Goal: Use online tool/utility: Utilize a website feature to perform a specific function

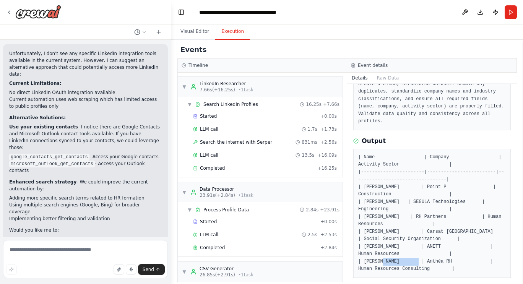
drag, startPoint x: 397, startPoint y: 256, endPoint x: 362, endPoint y: 256, distance: 34.8
click at [362, 256] on pre "| Name | Company | Activity Sector | |-----------------------|-----------------…" at bounding box center [432, 213] width 148 height 119
copy pre "[PERSON_NAME]"
drag, startPoint x: 398, startPoint y: 241, endPoint x: 363, endPoint y: 242, distance: 34.8
click at [363, 242] on pre "| Name | Company | Activity Sector | |-----------------------|-----------------…" at bounding box center [432, 213] width 148 height 119
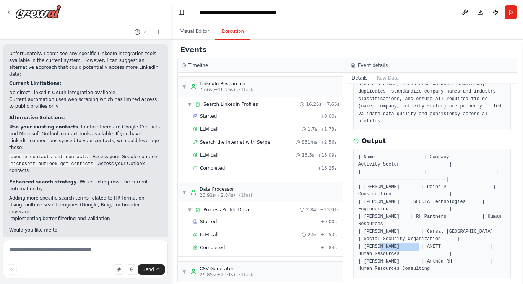
copy pre "[PERSON_NAME]"
drag, startPoint x: 398, startPoint y: 224, endPoint x: 365, endPoint y: 224, distance: 33.3
click at [365, 224] on pre "| Name | Company | Activity Sector | |-----------------------|-----------------…" at bounding box center [432, 213] width 148 height 119
copy pre "[PERSON_NAME]"
drag, startPoint x: 409, startPoint y: 208, endPoint x: 364, endPoint y: 209, distance: 45.9
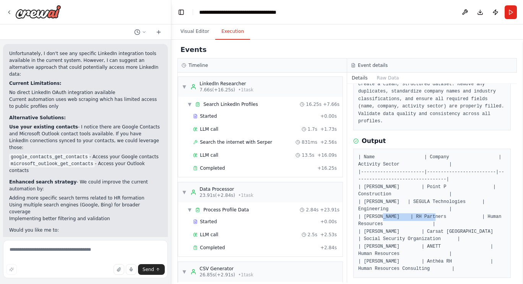
click at [364, 209] on pre "| Name | Company | Activity Sector | |-----------------------|-----------------…" at bounding box center [432, 213] width 148 height 119
copy pre "[PERSON_NAME]"
drag, startPoint x: 411, startPoint y: 192, endPoint x: 364, endPoint y: 192, distance: 47.0
click at [364, 192] on pre "| Name | Company | Activity Sector | |-----------------------|-----------------…" at bounding box center [432, 213] width 148 height 119
copy pre "[PERSON_NAME]"
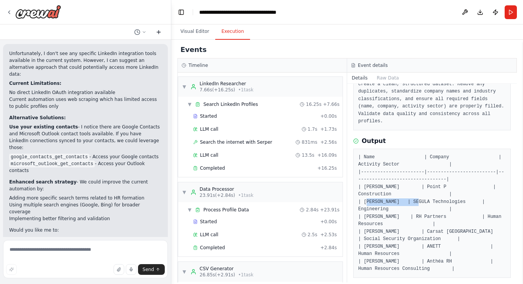
click at [159, 30] on icon at bounding box center [159, 32] width 6 height 6
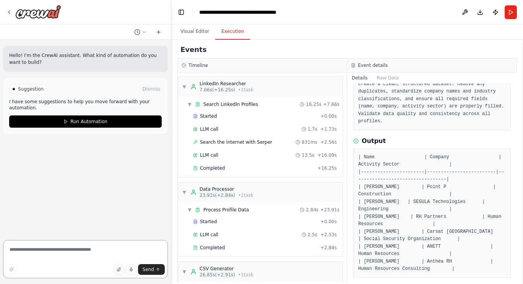
click at [27, 252] on textarea at bounding box center [85, 259] width 165 height 38
type textarea "*"
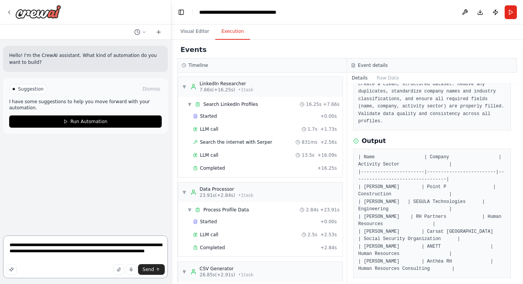
type textarea "**********"
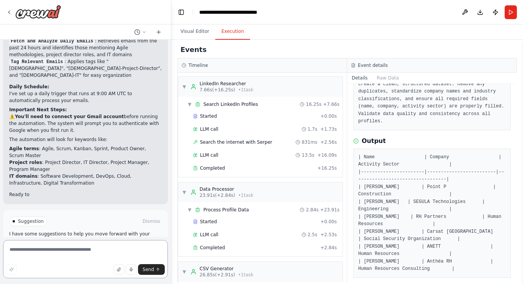
scroll to position [835, 0]
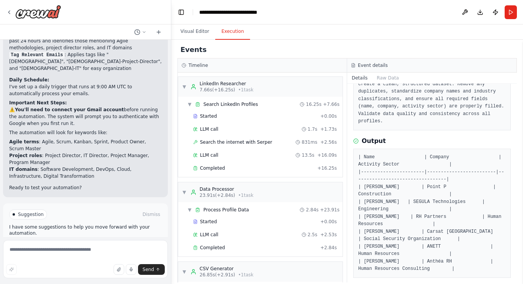
click at [73, 244] on span "Run Automation" at bounding box center [88, 247] width 37 height 6
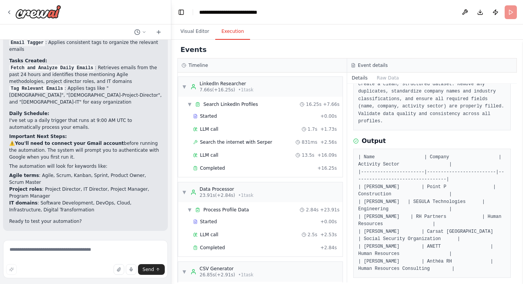
scroll to position [773, 0]
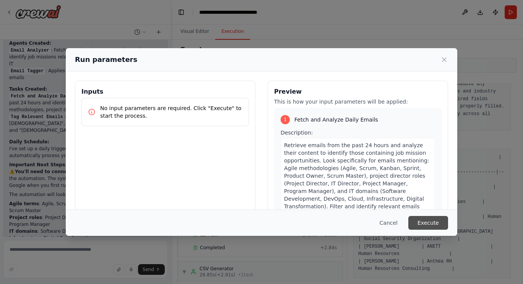
click at [430, 224] on button "Execute" at bounding box center [428, 223] width 40 height 14
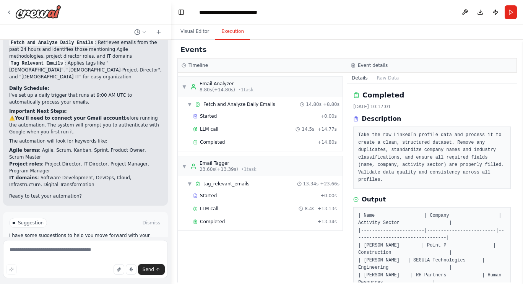
scroll to position [835, 0]
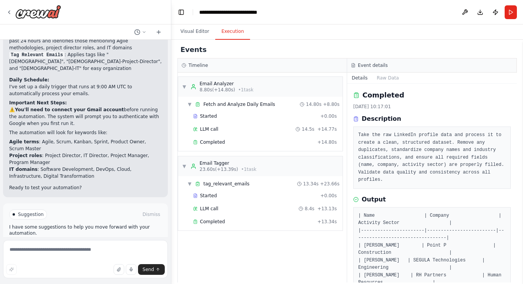
click at [88, 244] on span "Improve automation" at bounding box center [88, 247] width 47 height 6
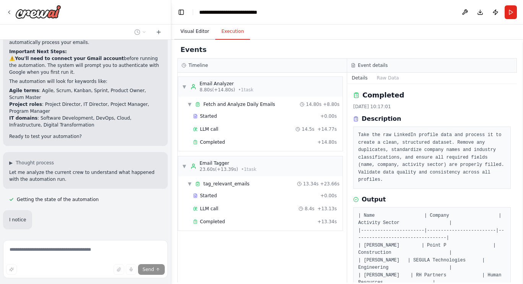
scroll to position [886, 0]
click at [188, 30] on button "Visual Editor" at bounding box center [194, 32] width 41 height 16
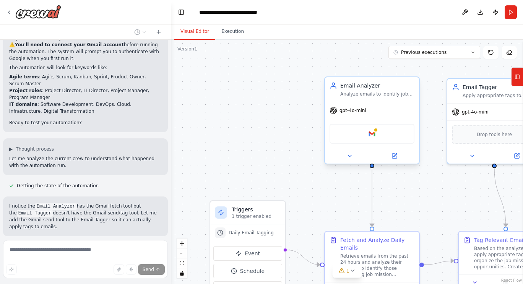
scroll to position [915, 0]
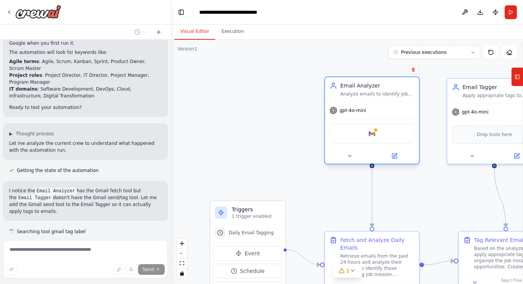
click at [356, 136] on div "Google gmail" at bounding box center [372, 134] width 85 height 20
click at [393, 153] on button at bounding box center [394, 155] width 43 height 9
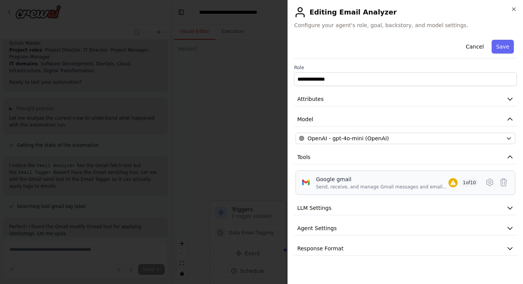
scroll to position [947, 0]
click at [490, 180] on icon at bounding box center [489, 182] width 9 height 9
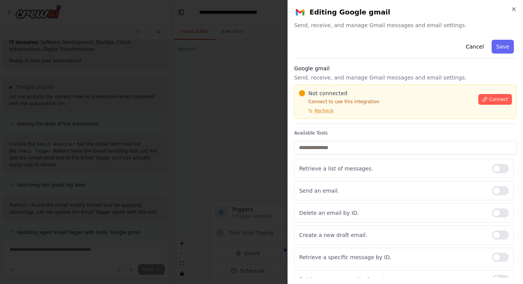
scroll to position [963, 0]
click at [494, 100] on span "Connect" at bounding box center [498, 99] width 19 height 6
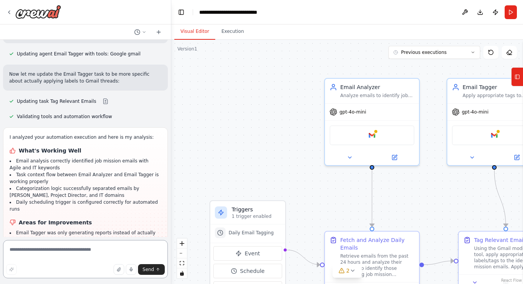
scroll to position [1164, 0]
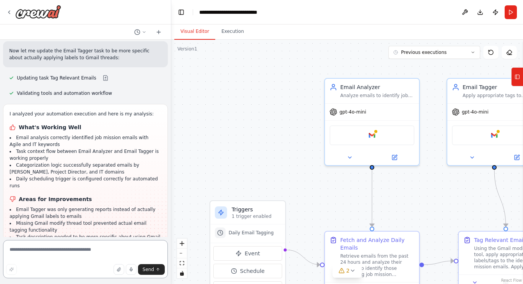
click at [44, 248] on textarea at bounding box center [85, 259] width 165 height 38
type textarea "**********"
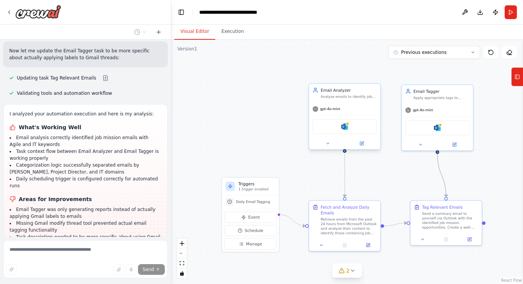
click at [352, 129] on div "Microsoft outlook" at bounding box center [344, 126] width 64 height 15
click at [361, 142] on icon at bounding box center [361, 143] width 3 height 3
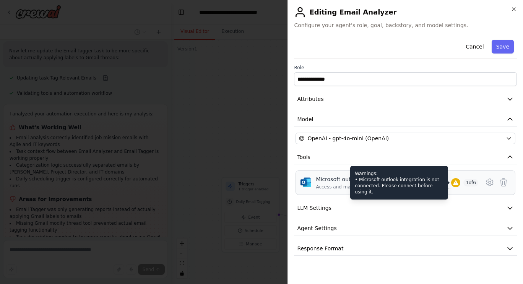
click at [455, 183] on icon at bounding box center [455, 182] width 5 height 5
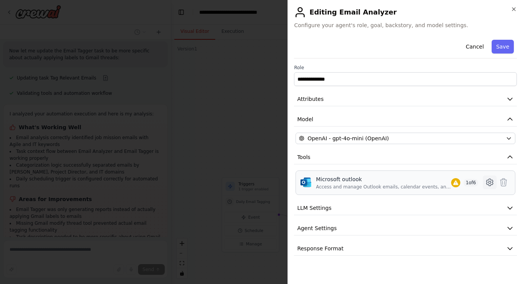
click at [488, 183] on icon at bounding box center [489, 182] width 9 height 9
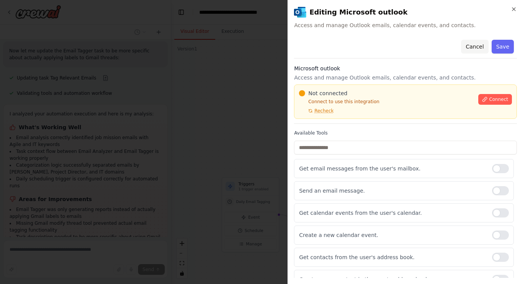
click at [471, 47] on button "Cancel" at bounding box center [474, 47] width 27 height 14
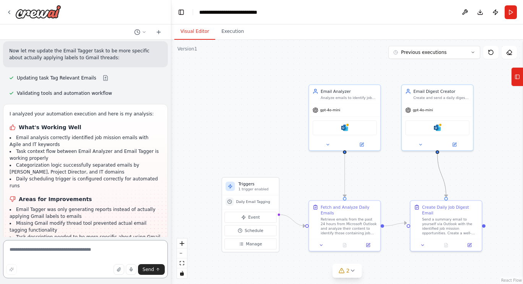
click at [96, 254] on textarea at bounding box center [85, 259] width 165 height 38
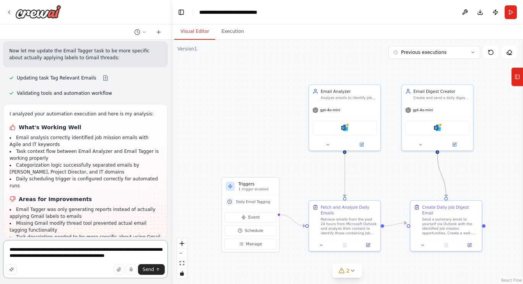
type textarea "**********"
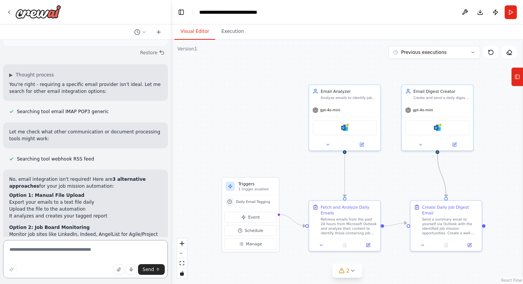
scroll to position [1828, 0]
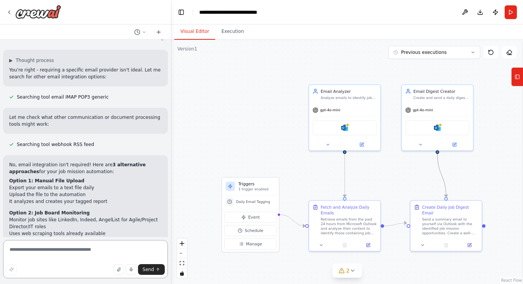
click at [103, 254] on textarea at bounding box center [85, 259] width 165 height 38
click at [223, 121] on div ".deletable-edge-delete-btn { width: 20px; height: 20px; border: 0px solid #ffff…" at bounding box center [347, 162] width 352 height 244
click at [346, 271] on div "2" at bounding box center [344, 271] width 11 height 8
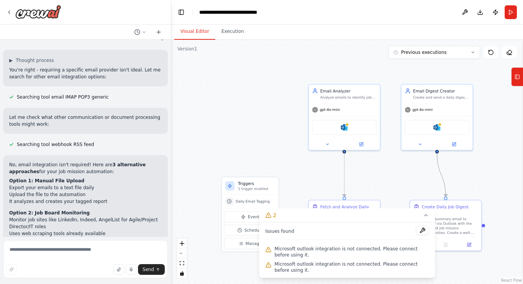
click at [243, 101] on div ".deletable-edge-delete-btn { width: 20px; height: 20px; border: 0px solid #ffff…" at bounding box center [347, 162] width 352 height 244
click at [382, 186] on div ".deletable-edge-delete-btn { width: 20px; height: 20px; border: 0px solid #ffff…" at bounding box center [347, 162] width 352 height 244
click at [426, 219] on button "2" at bounding box center [347, 215] width 176 height 14
